Goal: Transaction & Acquisition: Purchase product/service

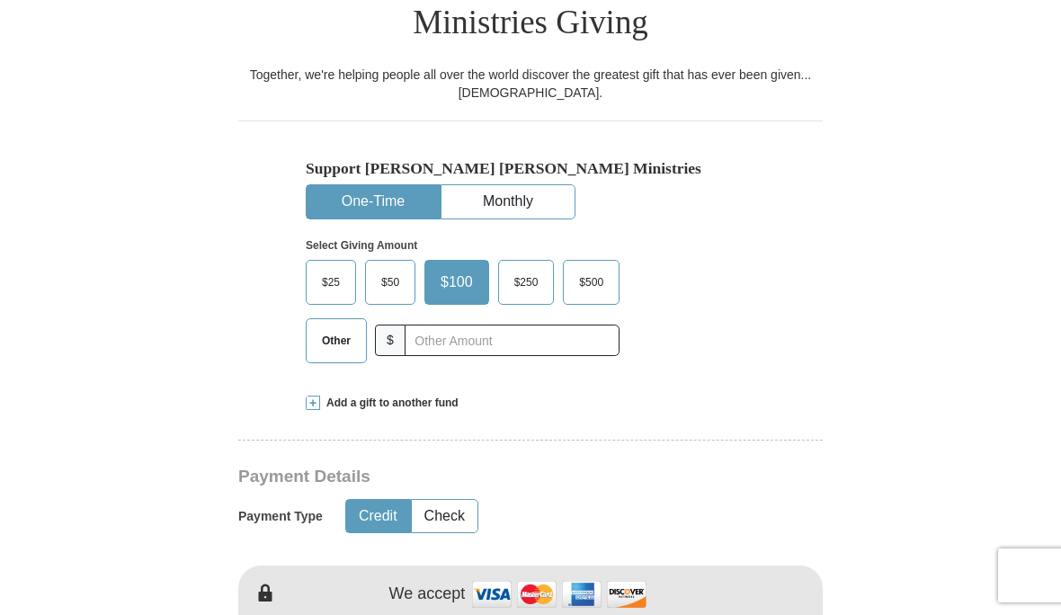
scroll to position [467, 0]
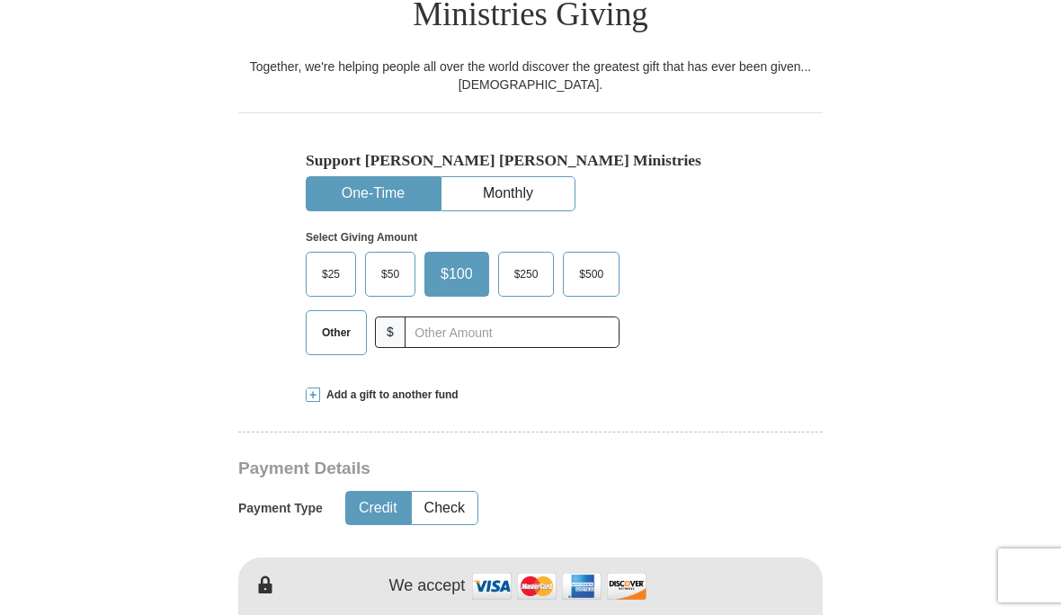
click at [321, 261] on span "$25" at bounding box center [331, 274] width 36 height 27
click at [0, 0] on input "$25" at bounding box center [0, 0] width 0 height 0
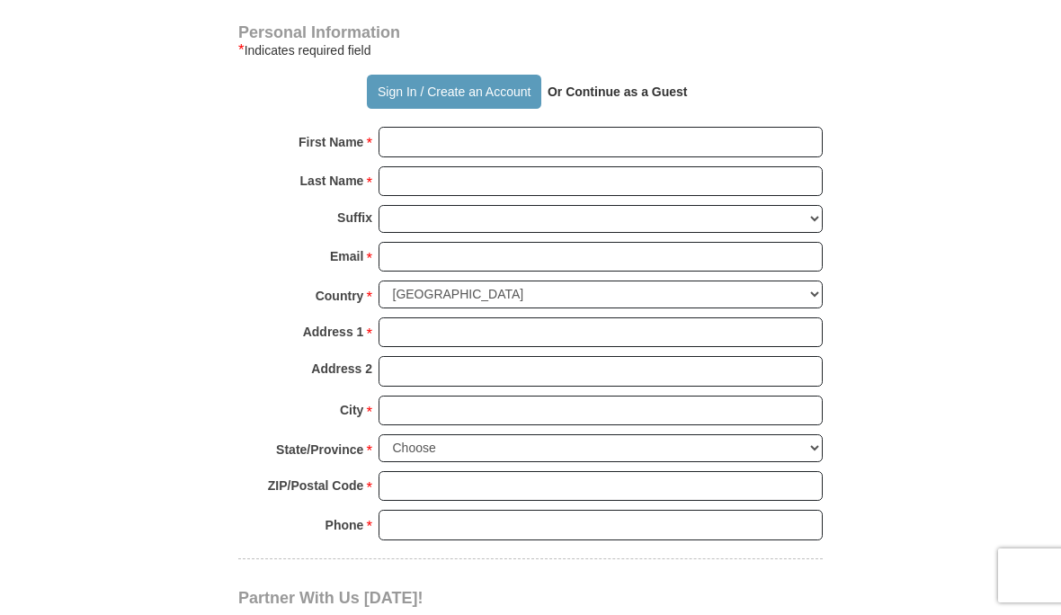
scroll to position [1238, 0]
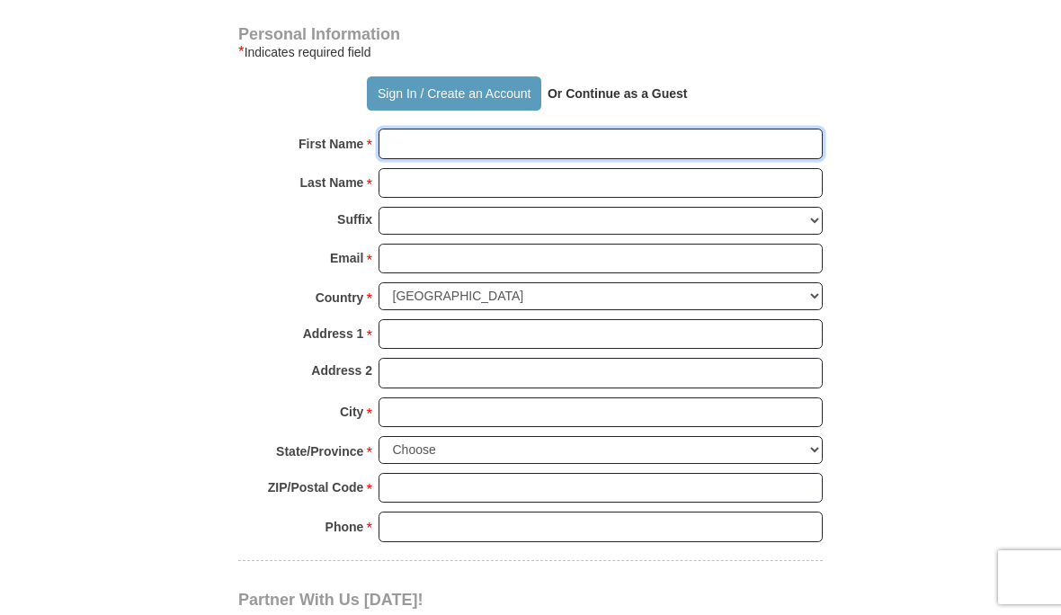
click at [488, 127] on input "First Name *" at bounding box center [600, 142] width 444 height 31
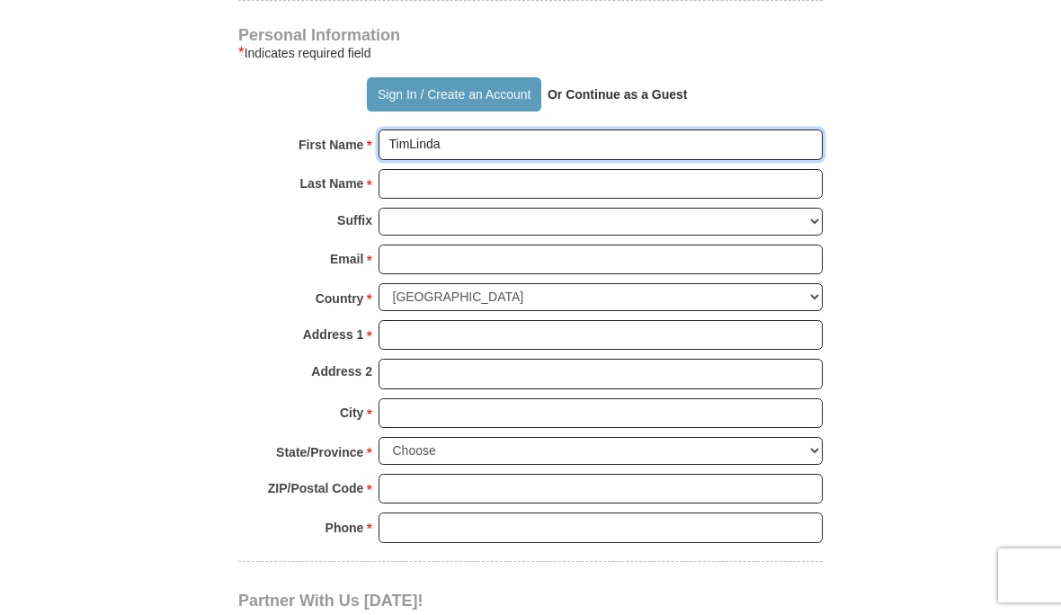
type input "TimLinda"
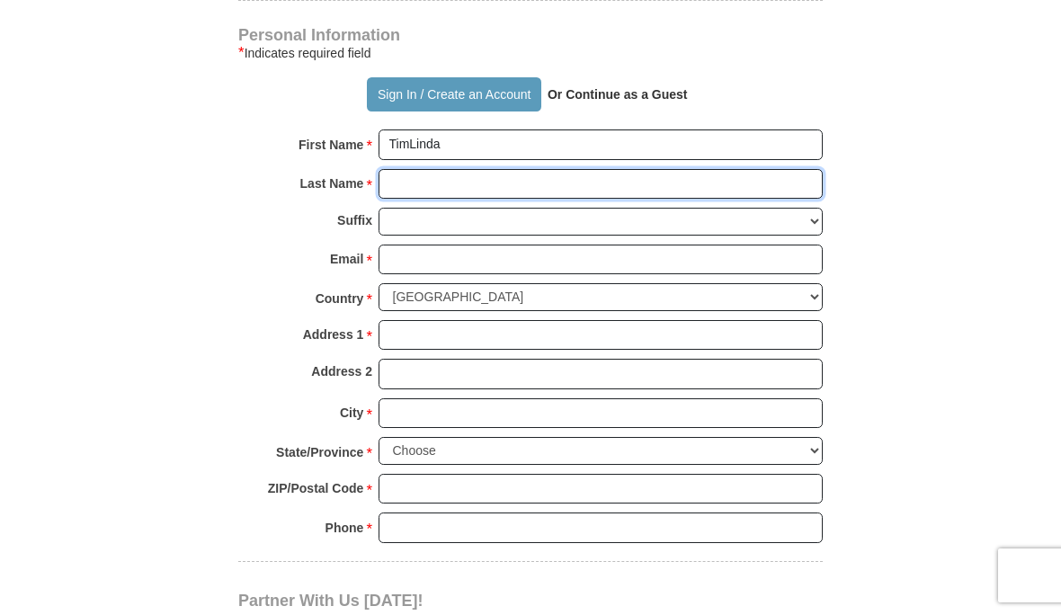
click at [522, 169] on input "Last Name *" at bounding box center [600, 184] width 444 height 31
type input "[PERSON_NAME]"
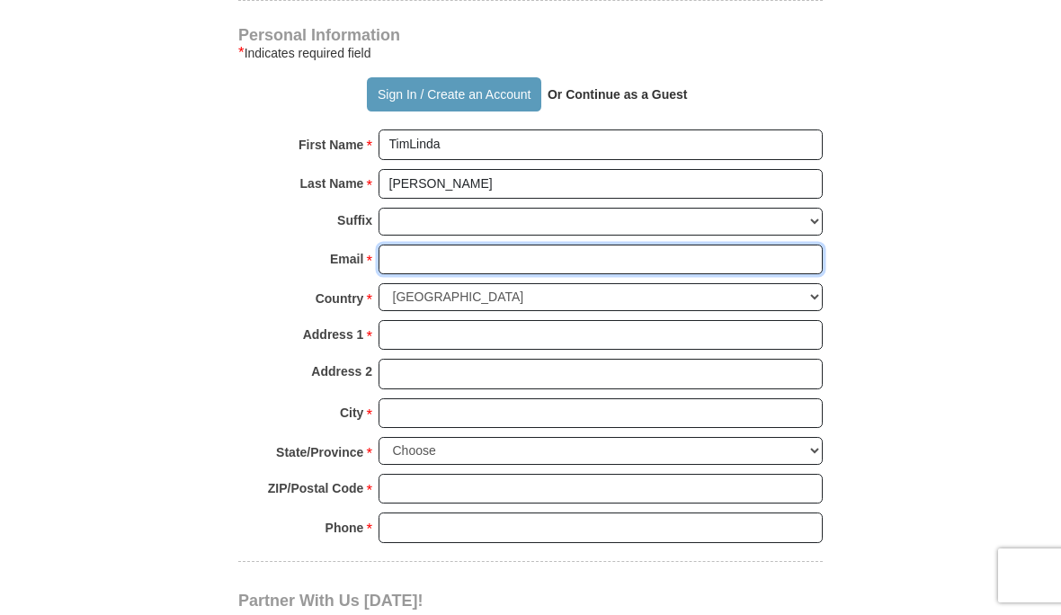
click at [450, 244] on input "Email *" at bounding box center [600, 259] width 444 height 31
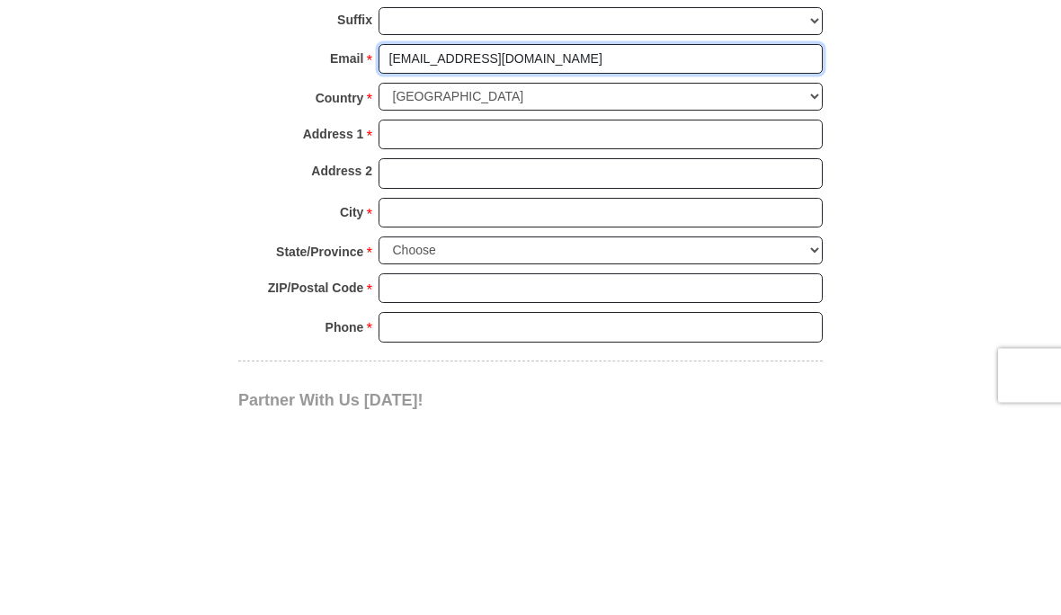
type input "theedge1012@gmail.com"
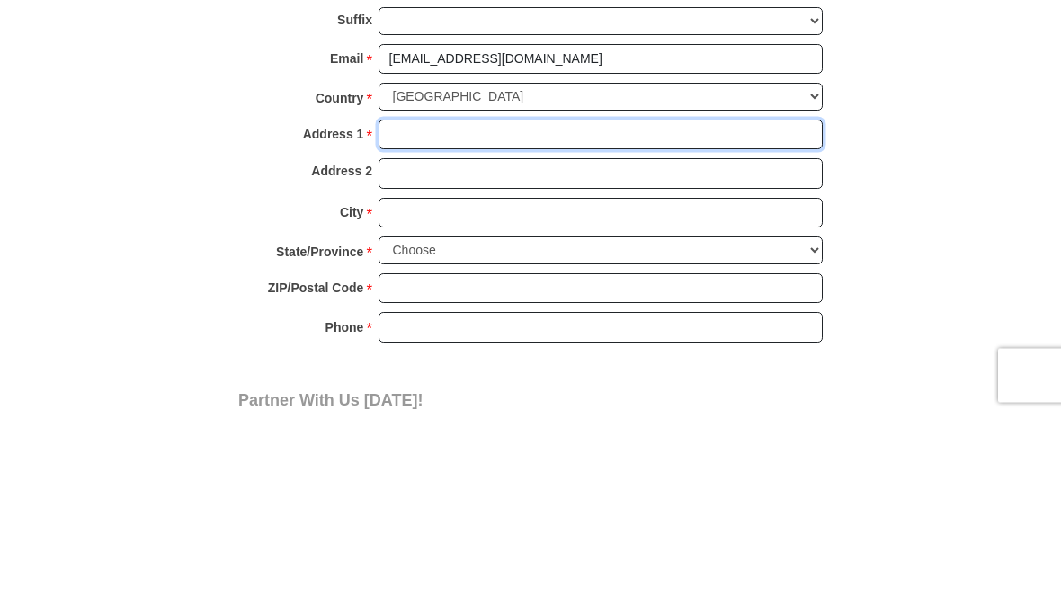
click at [717, 320] on input "Address 1 *" at bounding box center [600, 335] width 444 height 31
type input "4404 Bell Street"
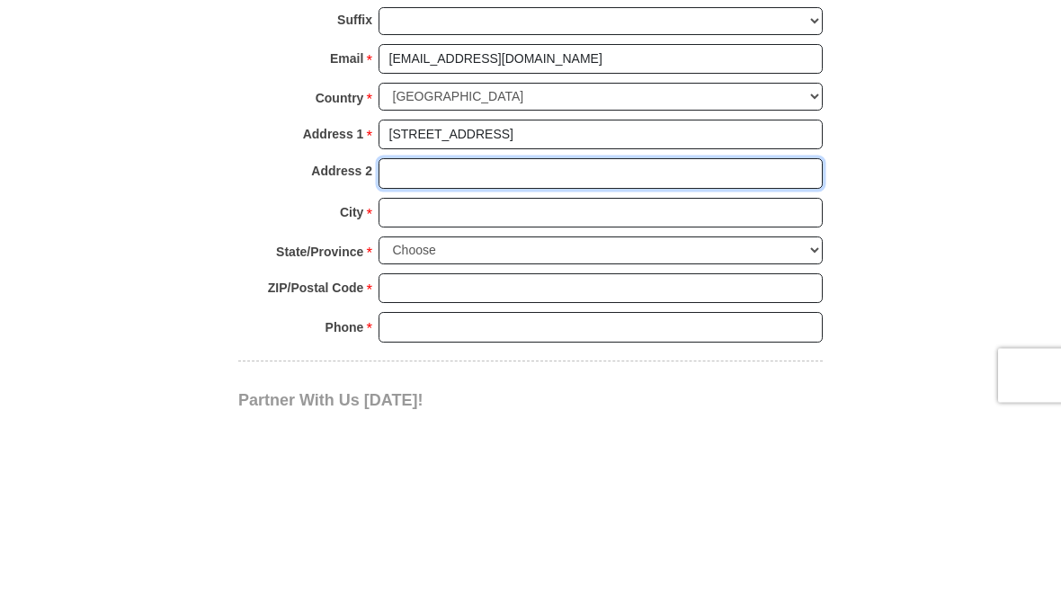
click at [536, 359] on input "Address 2" at bounding box center [600, 374] width 444 height 31
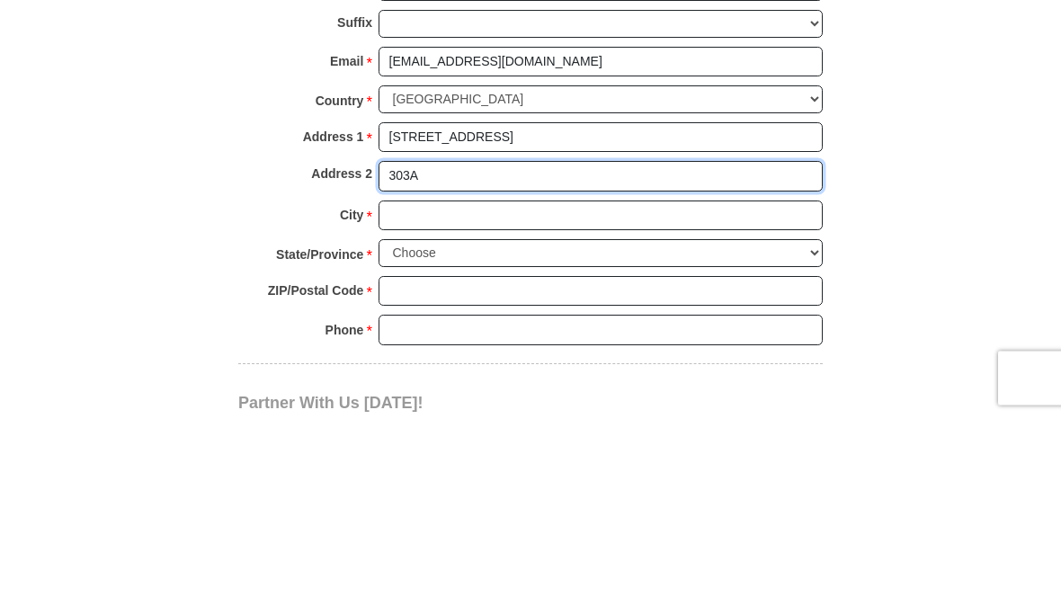
type input "303A"
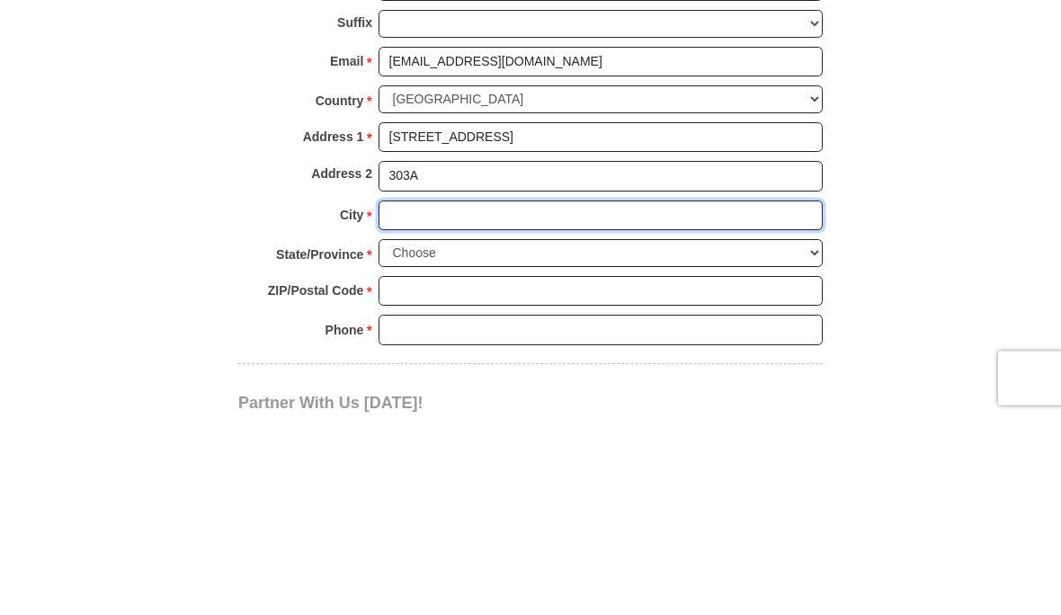
click at [671, 398] on input "City *" at bounding box center [600, 413] width 444 height 31
type input "Amarillo"
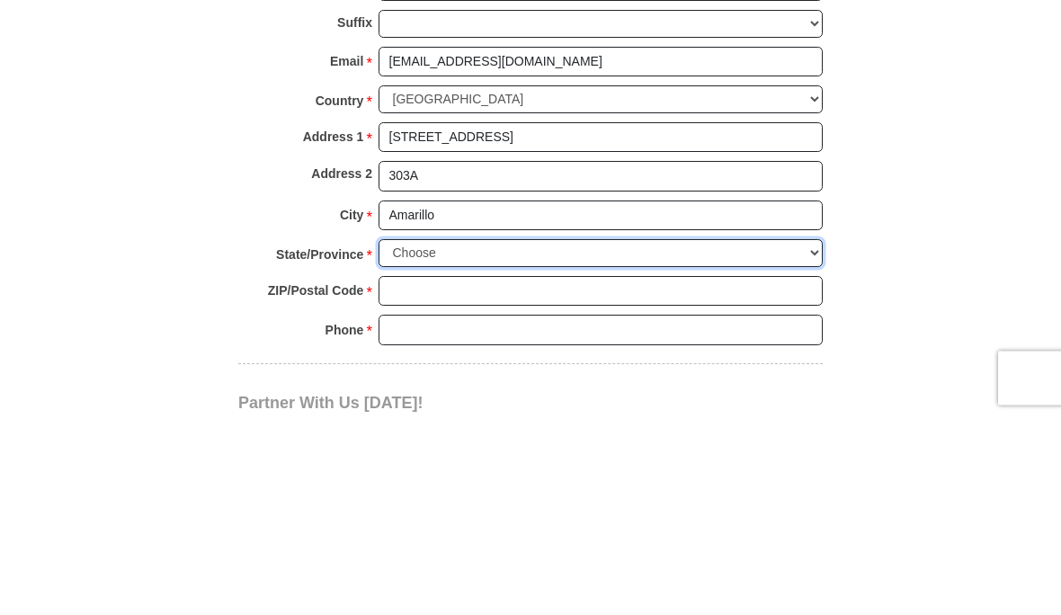
click at [779, 437] on select "Choose Alabama Alaska American Samoa Arizona Arkansas Armed Forces Americas Arm…" at bounding box center [600, 451] width 444 height 28
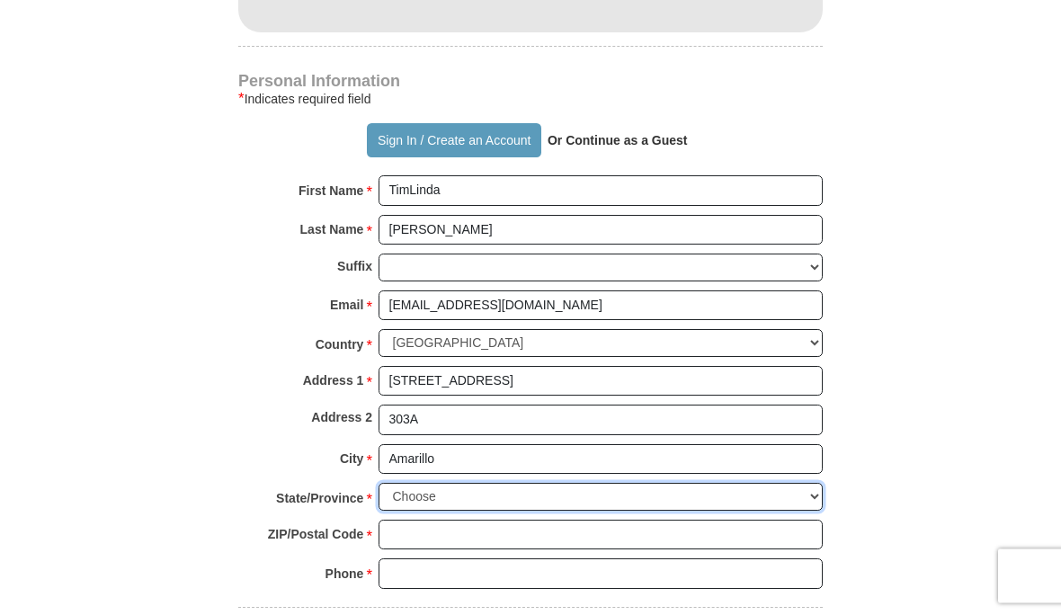
scroll to position [1203, 0]
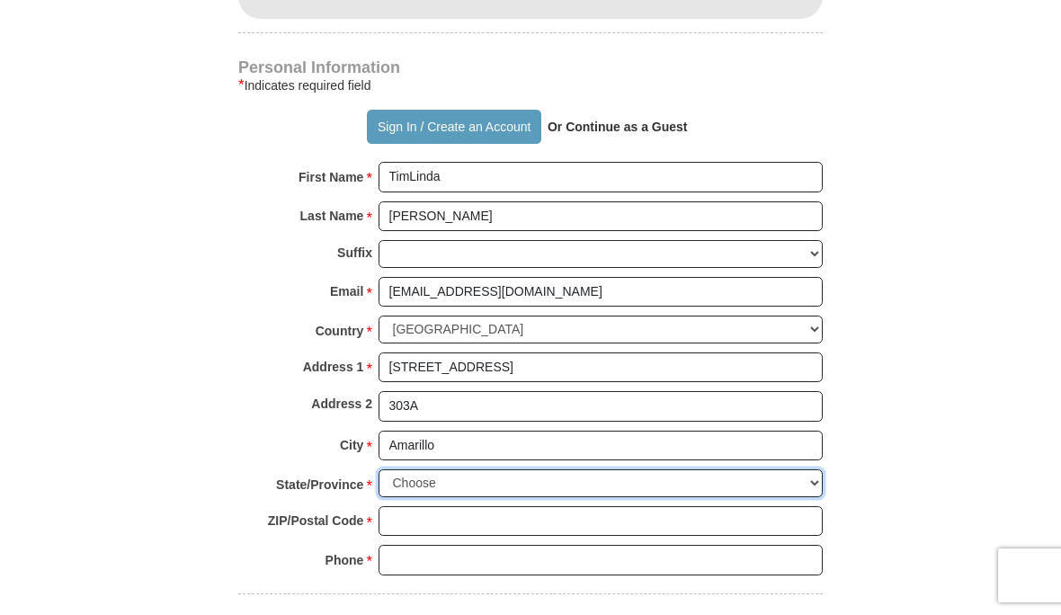
click at [802, 469] on select "Choose Alabama Alaska American Samoa Arizona Arkansas Armed Forces Americas Arm…" at bounding box center [600, 483] width 444 height 28
select select "TX"
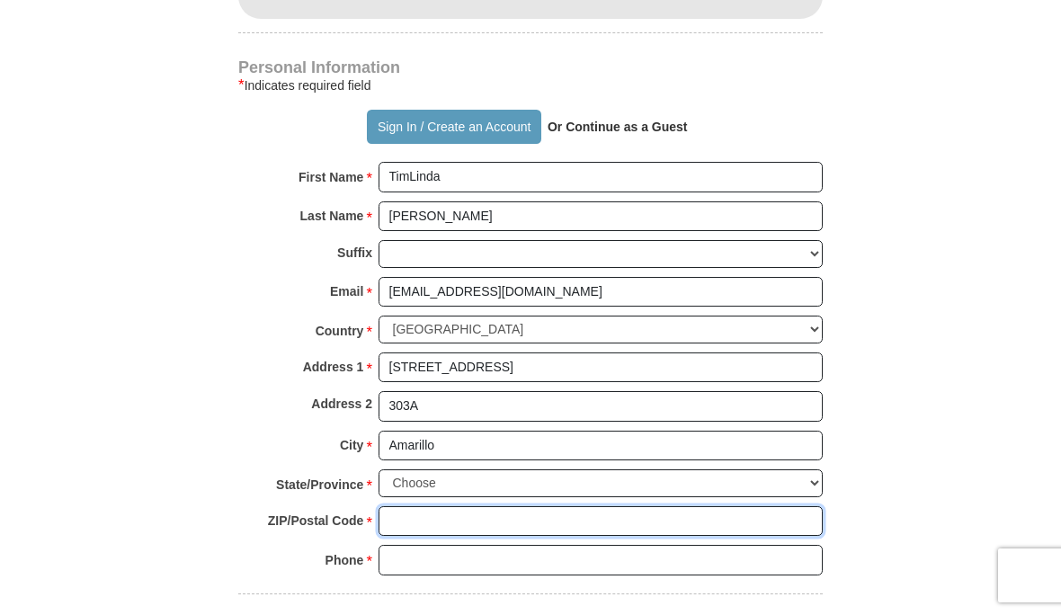
click at [443, 506] on input "ZIP/Postal Code *" at bounding box center [600, 521] width 444 height 31
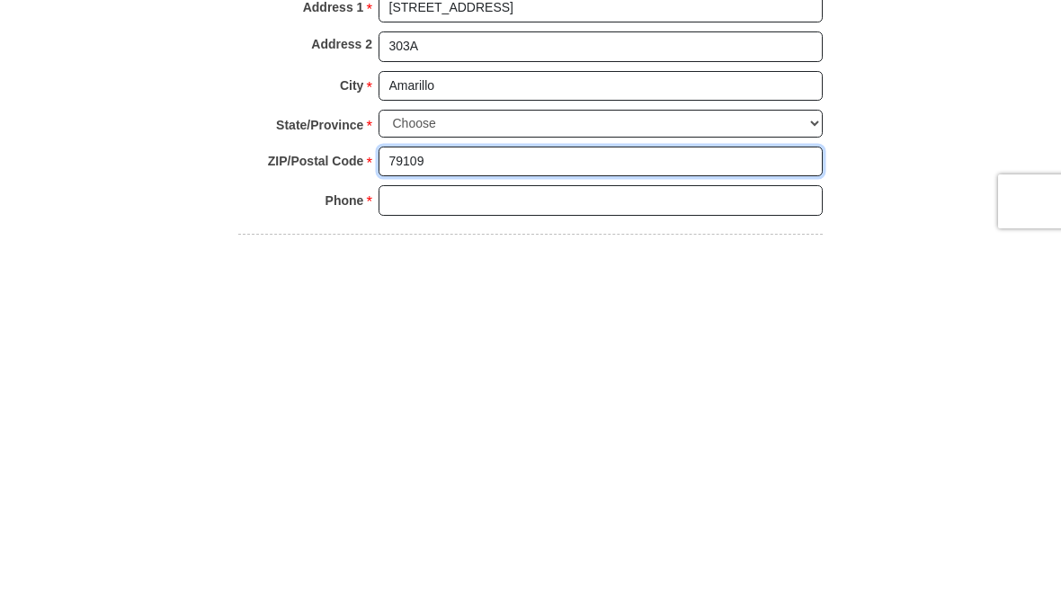
type input "79109"
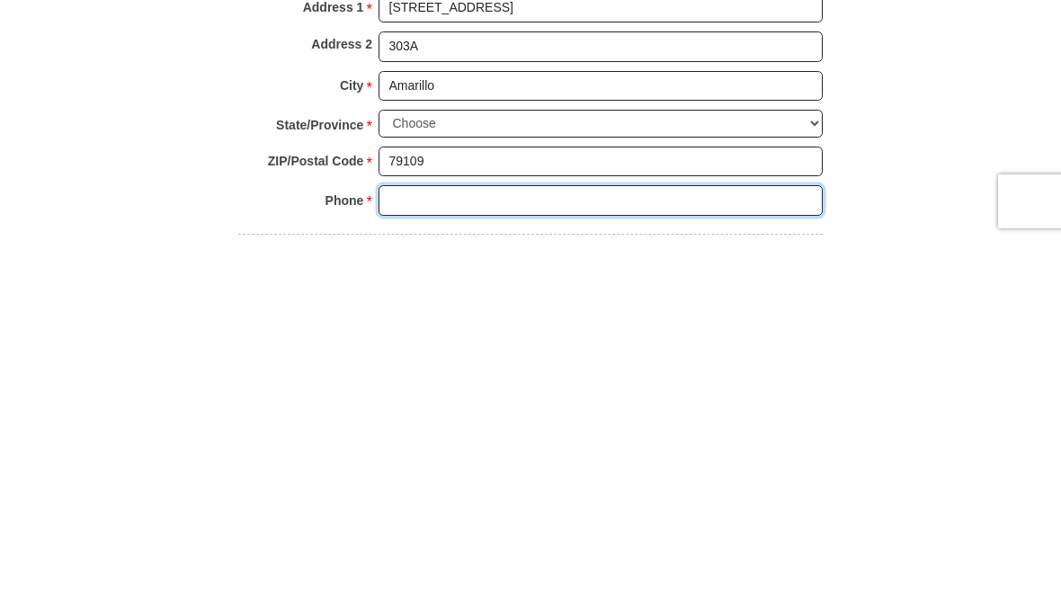
click at [551, 559] on input "Phone * *" at bounding box center [600, 574] width 444 height 31
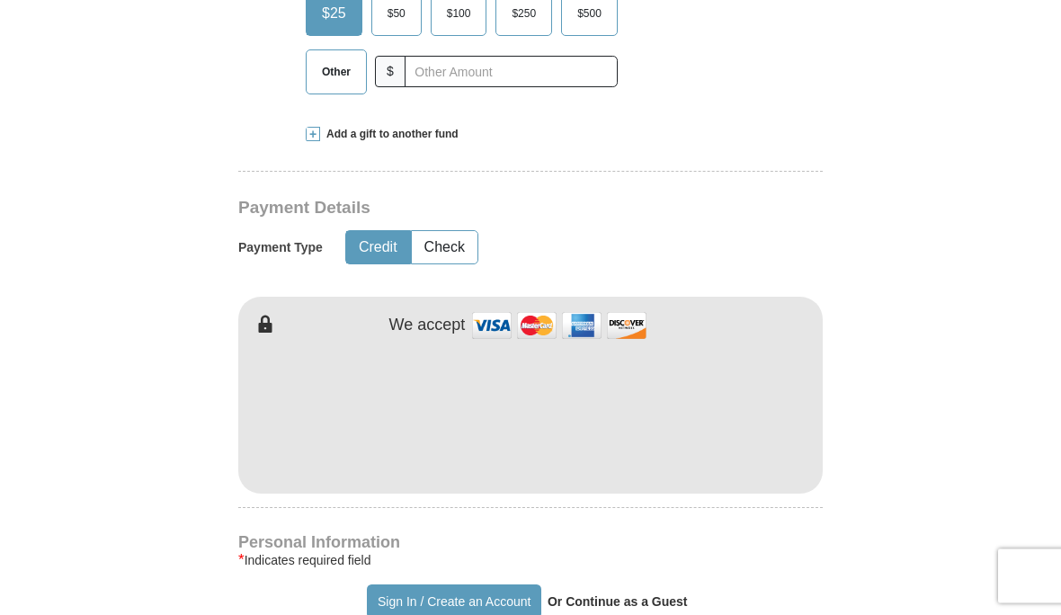
scroll to position [727, 0]
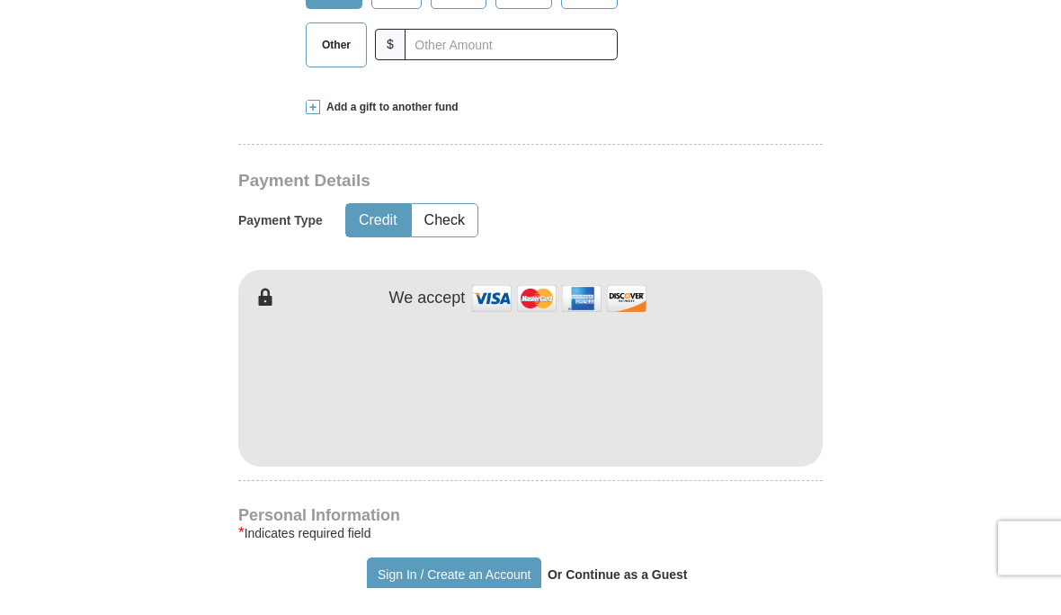
type input "8063406627"
click at [457, 585] on button "Sign In / Create an Account" at bounding box center [453, 602] width 173 height 34
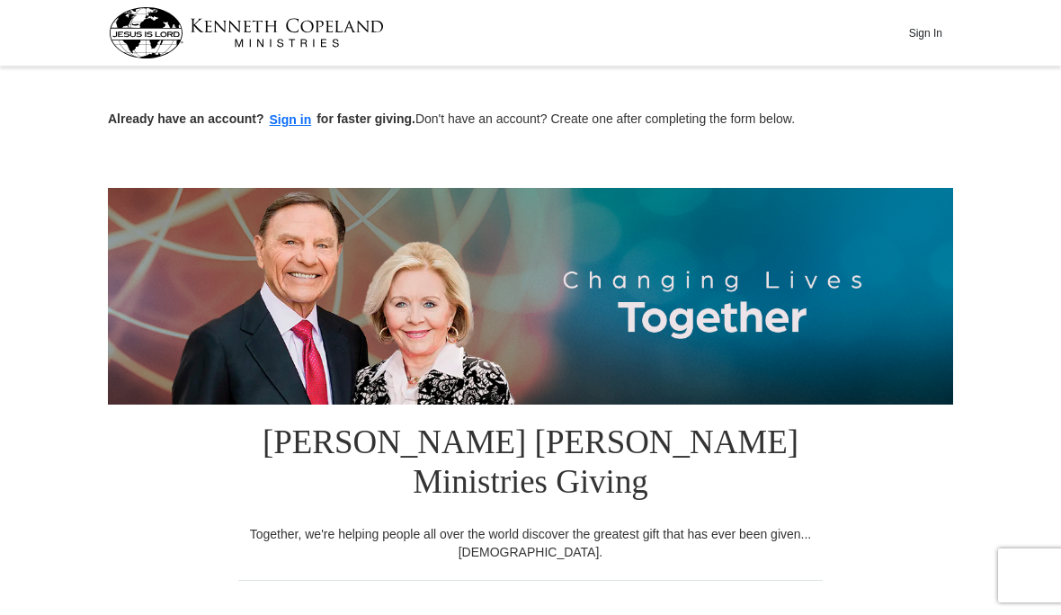
select select "[GEOGRAPHIC_DATA]"
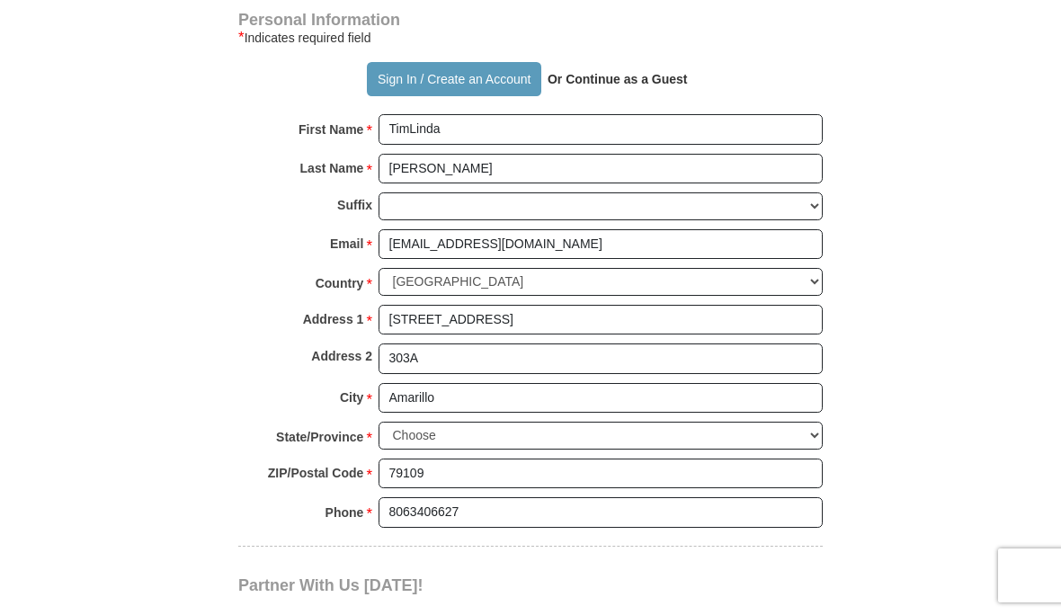
scroll to position [1246, 0]
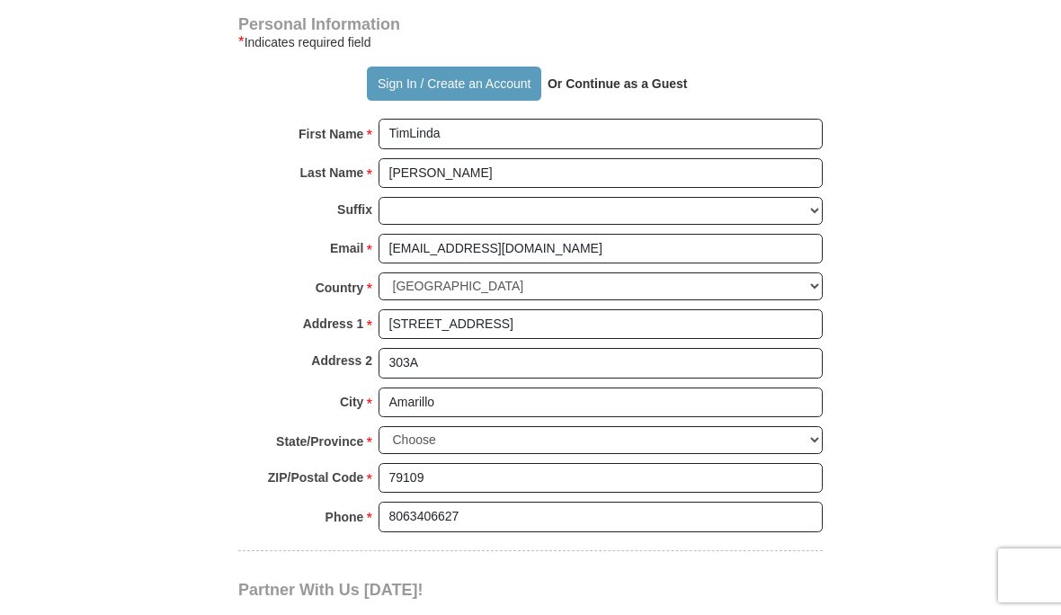
click at [477, 67] on button "Sign In / Create an Account" at bounding box center [453, 84] width 173 height 34
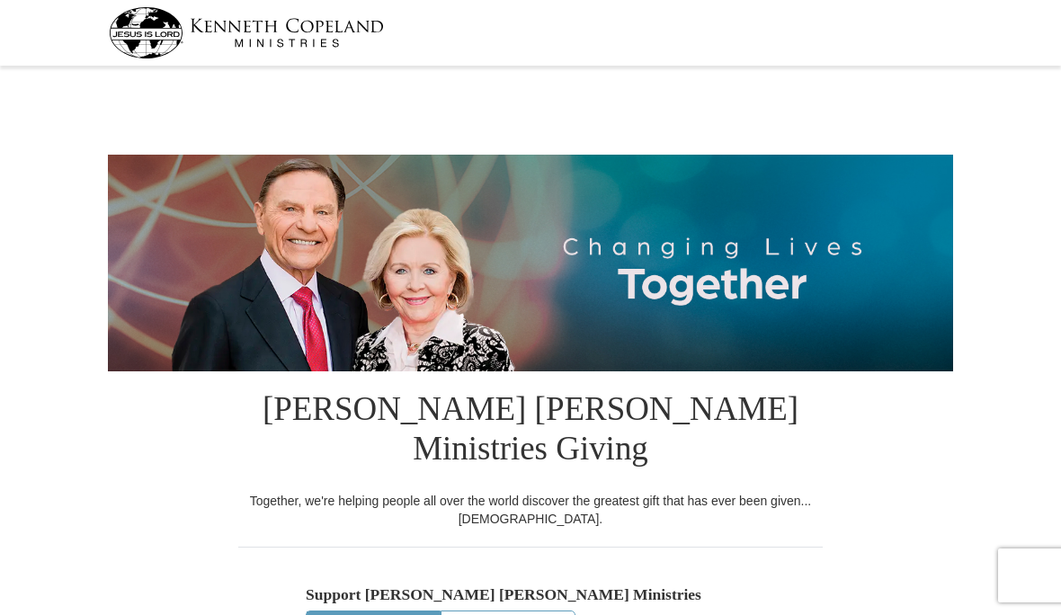
select select "[GEOGRAPHIC_DATA]"
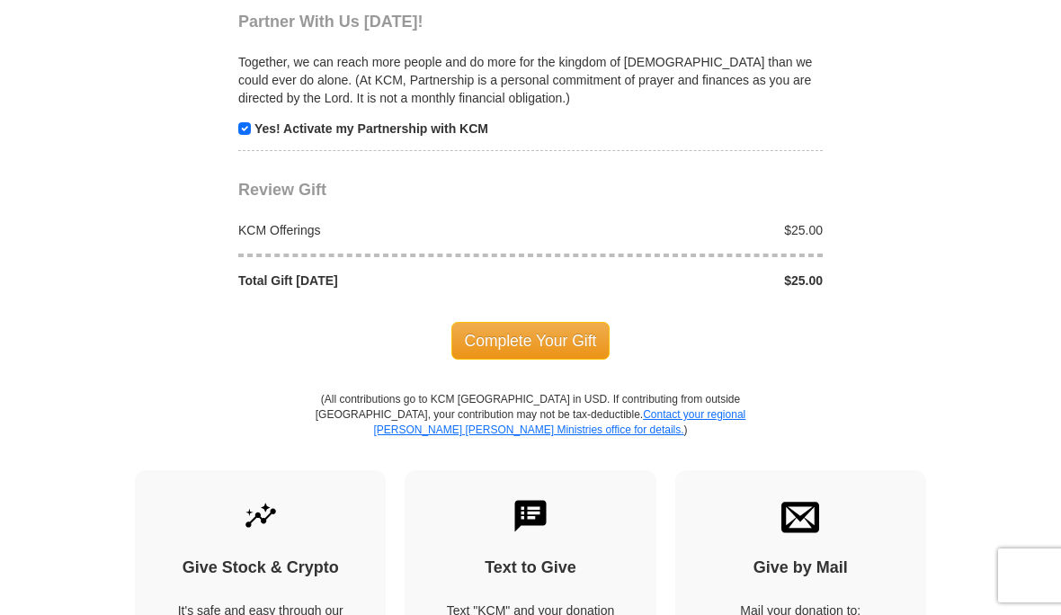
scroll to position [1706, 0]
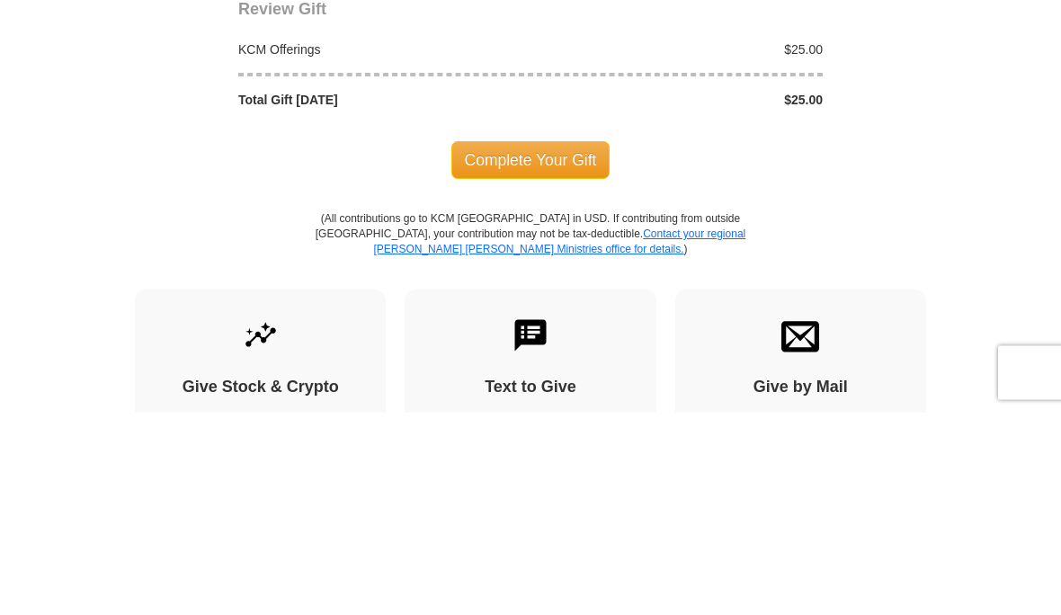
click at [563, 344] on span "Complete Your Gift" at bounding box center [530, 363] width 159 height 38
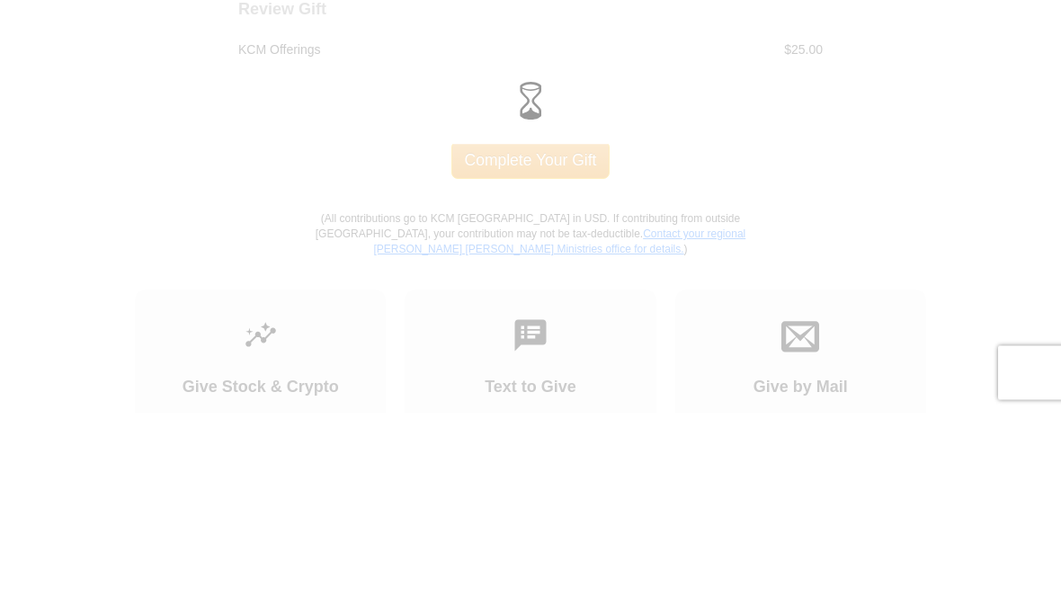
scroll to position [1838, 0]
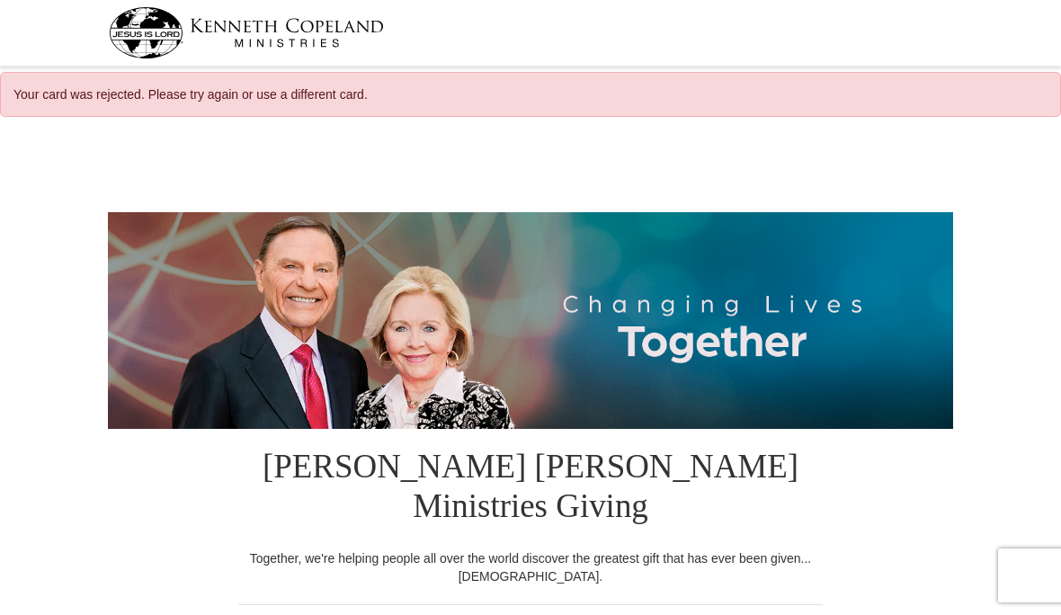
select select "[GEOGRAPHIC_DATA]"
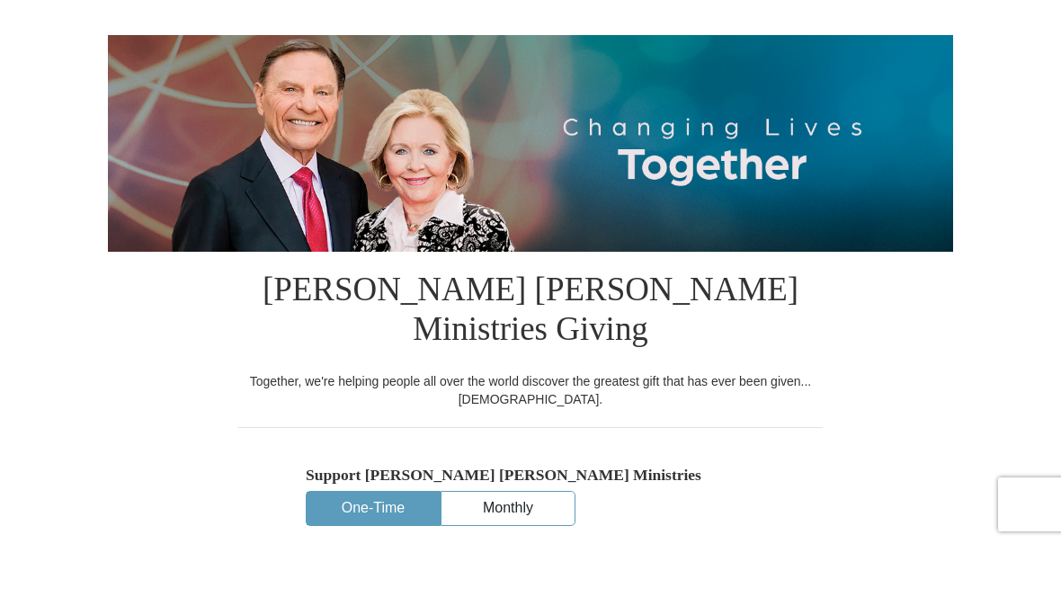
scroll to position [112, 0]
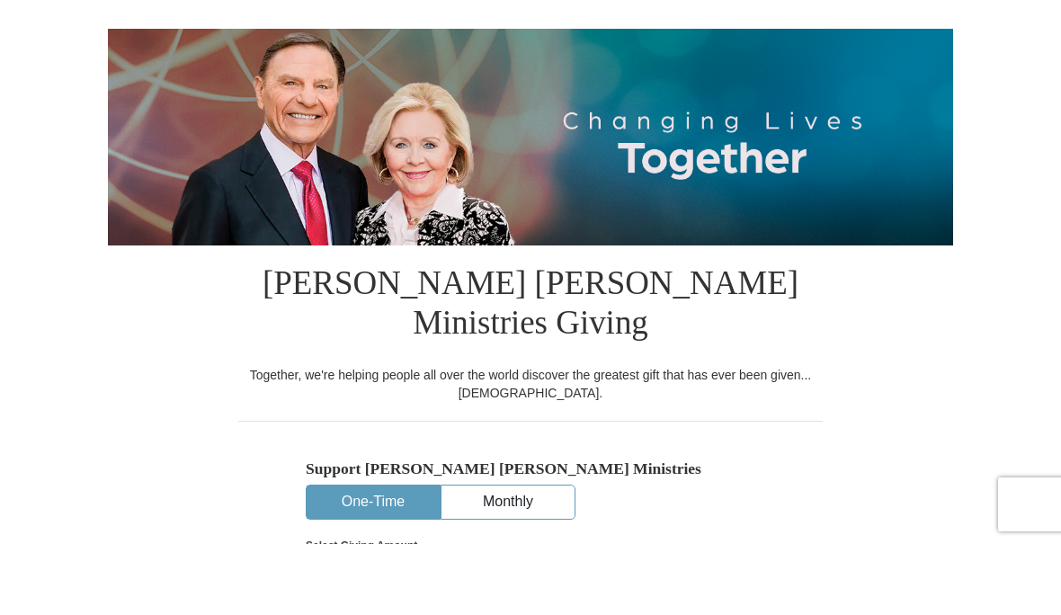
click at [0, 0] on input "$25" at bounding box center [0, 0] width 0 height 0
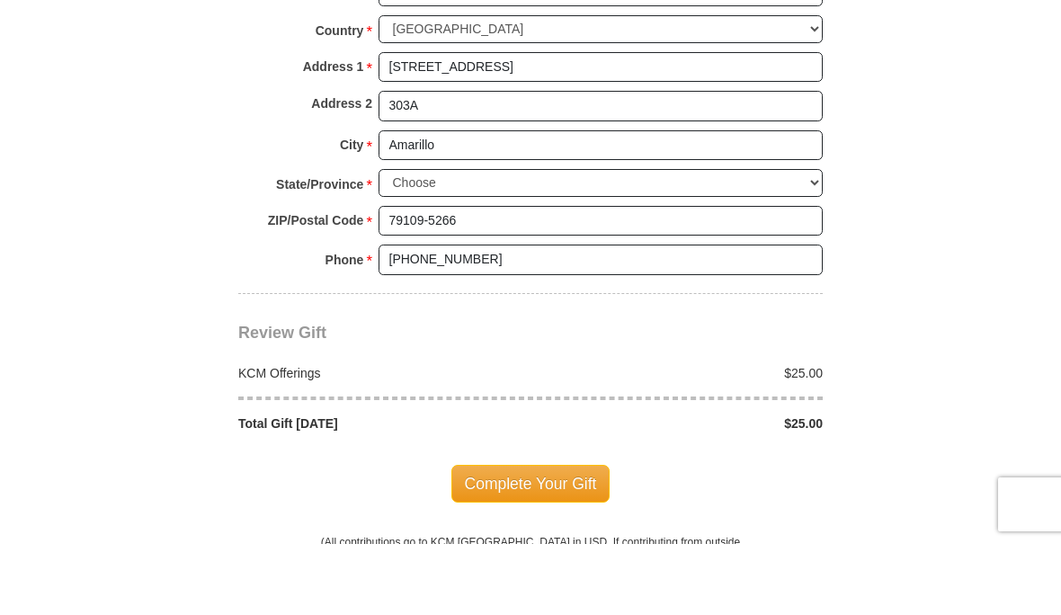
scroll to position [1407, 0]
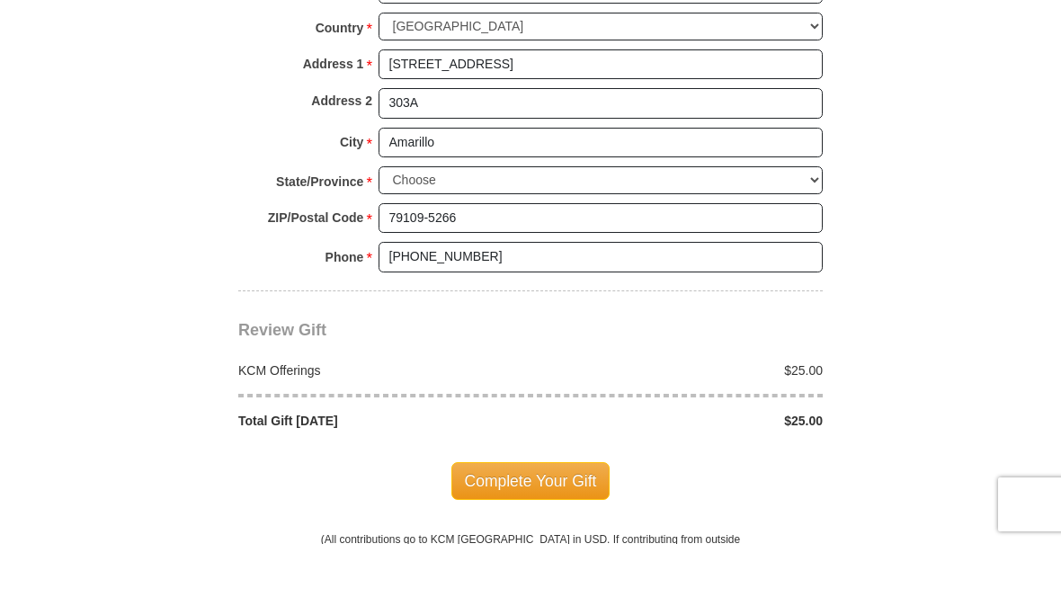
click at [536, 533] on span "Complete Your Gift" at bounding box center [530, 552] width 159 height 38
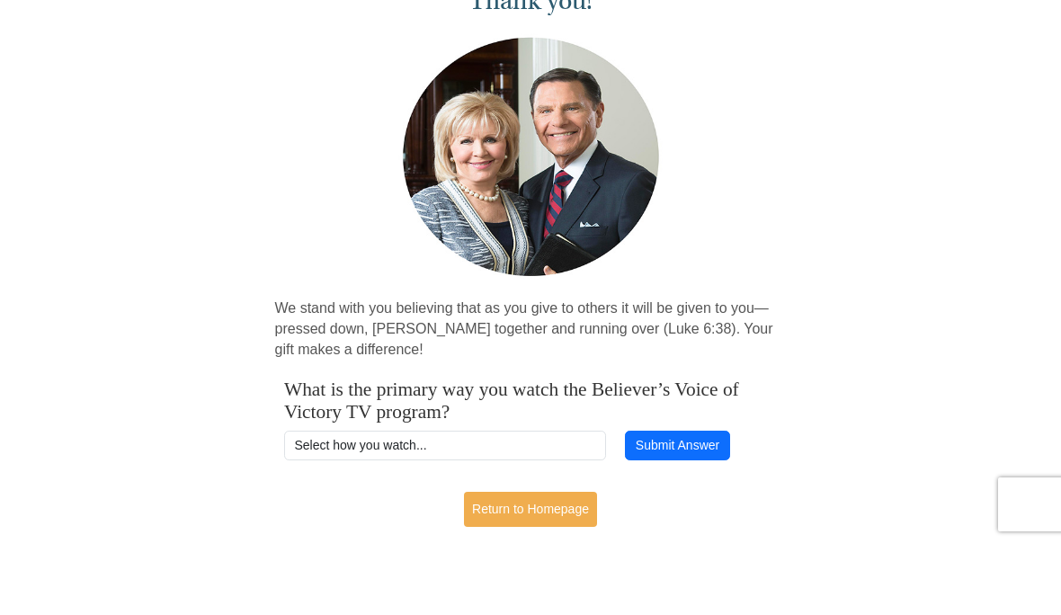
scroll to position [43, 0]
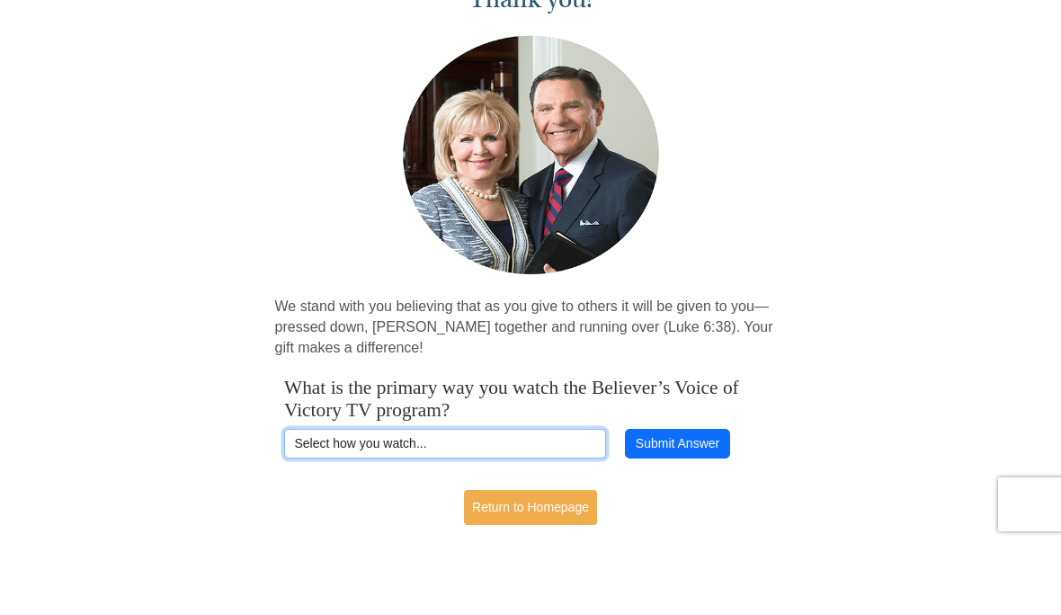
click at [493, 500] on select "Select how you watch... Daystar Morning Daystar Evening KCM.org GoVictory.com V…" at bounding box center [445, 515] width 322 height 31
select select "VICTORYCOM"
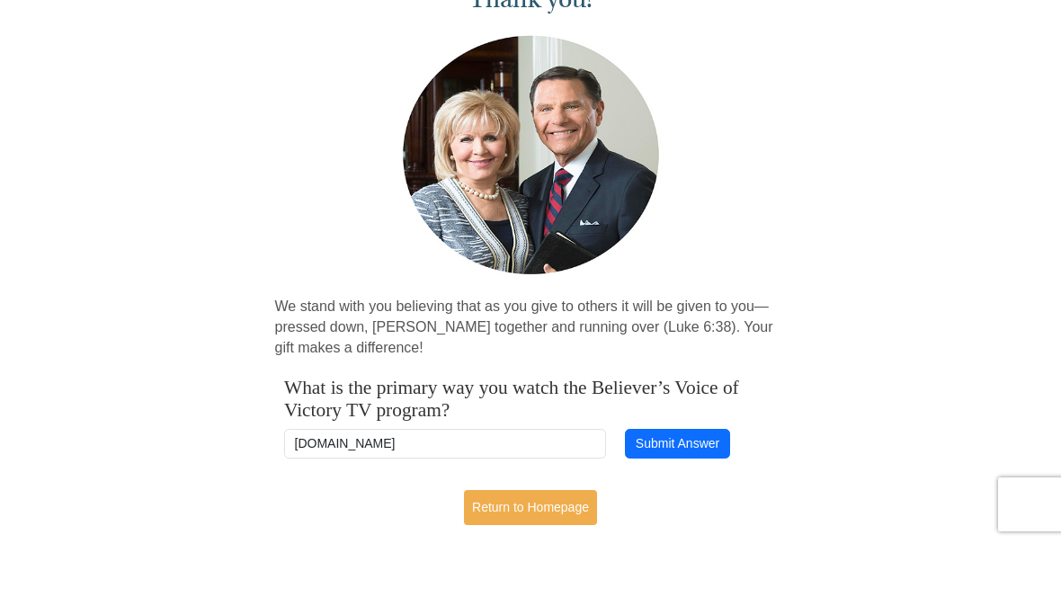
click at [687, 500] on button "Submit Answer" at bounding box center [677, 515] width 104 height 31
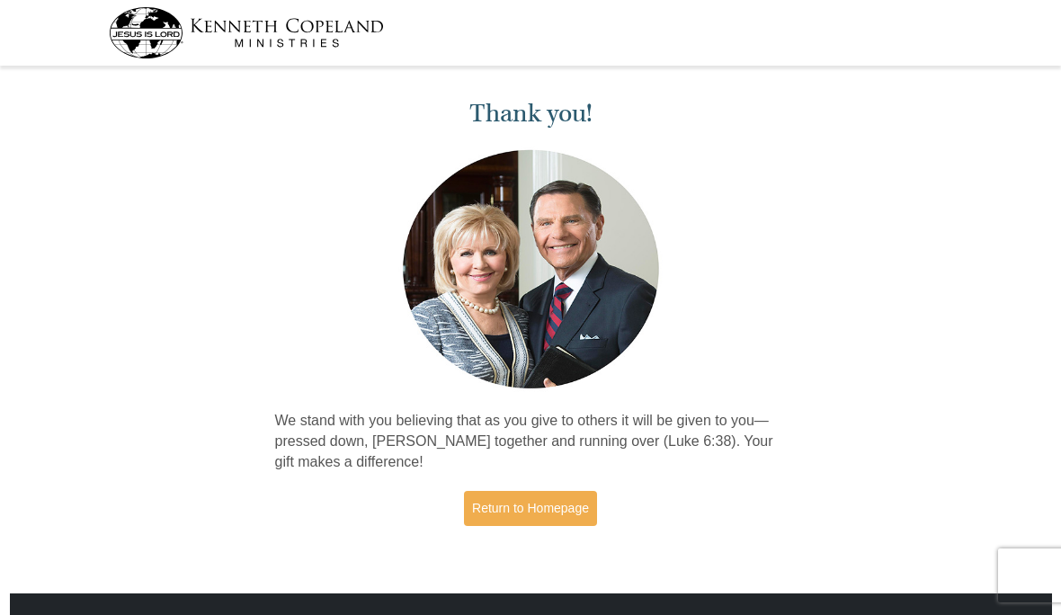
click at [560, 493] on link "Return to Homepage" at bounding box center [530, 508] width 133 height 35
